Goal: Register for event/course

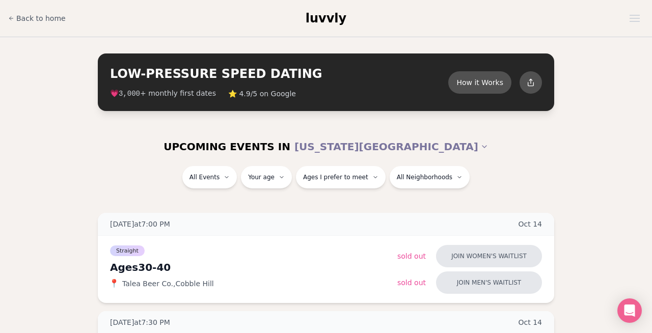
click at [331, 24] on span "luvvly" at bounding box center [326, 18] width 41 height 14
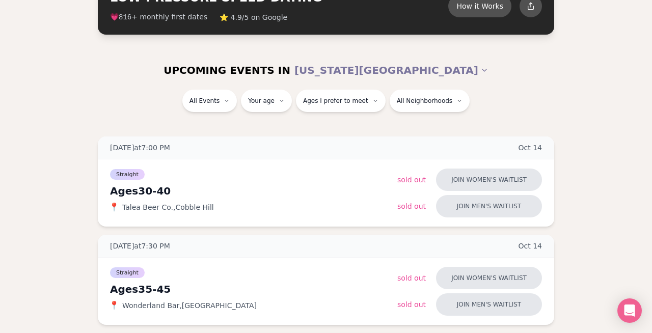
scroll to position [79, 0]
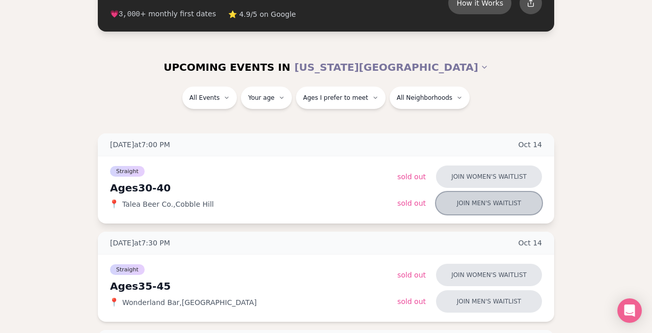
click at [450, 208] on button "Join men's waitlist" at bounding box center [489, 203] width 106 height 22
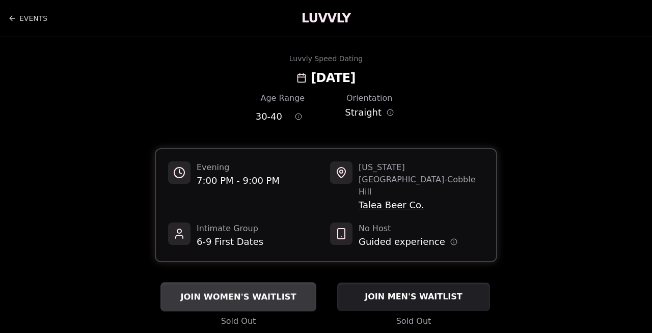
click at [272, 291] on span "JOIN WOMEN'S WAITLIST" at bounding box center [238, 297] width 120 height 12
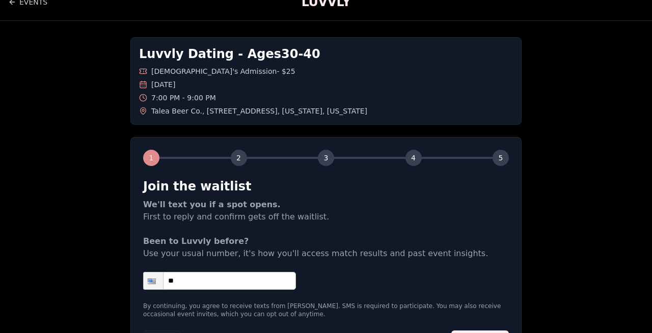
scroll to position [8, 0]
